Goal: Task Accomplishment & Management: Complete application form

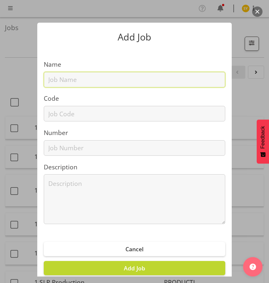
click at [62, 79] on input "text" at bounding box center [134, 80] width 181 height 16
paste input "12509030"
type input "12509030"
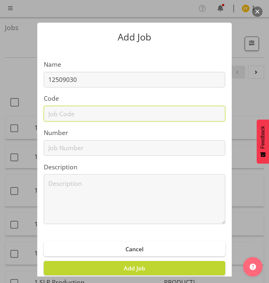
click at [54, 118] on input "text" at bounding box center [134, 114] width 181 height 16
paste input "12509030"
type input "12509030"
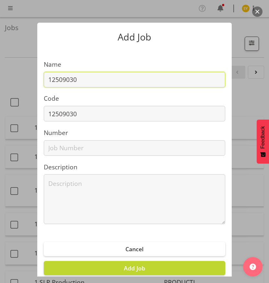
click at [108, 84] on input "12509030" at bounding box center [134, 80] width 181 height 16
paste input "Big Day (Warriors Prizegiving)"
drag, startPoint x: 176, startPoint y: 78, endPoint x: -113, endPoint y: 96, distance: 289.5
click at [0, 96] on html "COAST GROUP Profile Log Out Jobs Search Showing active jobs Showing running job…" at bounding box center [134, 141] width 269 height 283
type input "12509030 - Big Day (Warriors Prizegiving)"
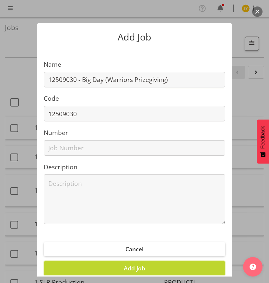
drag, startPoint x: 141, startPoint y: 270, endPoint x: 141, endPoint y: 265, distance: 5.5
click at [141, 270] on span "Add Job" at bounding box center [134, 268] width 21 height 8
